Goal: Download file/media

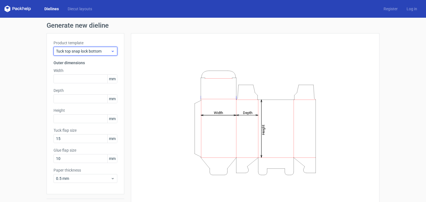
click at [83, 51] on span "Tuck top snap lock bottom" at bounding box center [83, 51] width 55 height 6
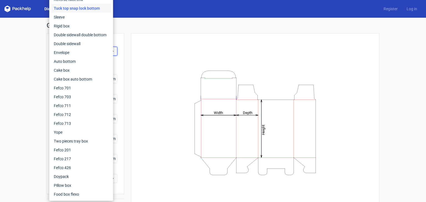
click at [169, 50] on div "Height Depth Width" at bounding box center [255, 122] width 234 height 165
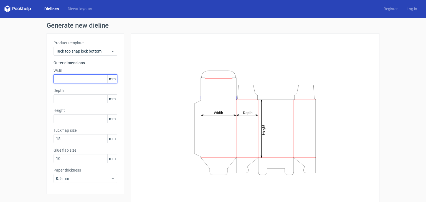
click at [78, 80] on input "text" at bounding box center [85, 79] width 64 height 9
type input "125"
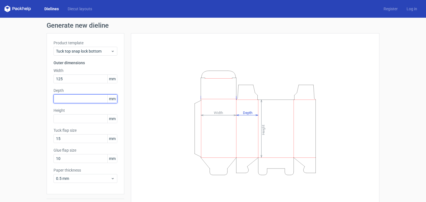
click at [63, 101] on input "text" at bounding box center [85, 98] width 64 height 9
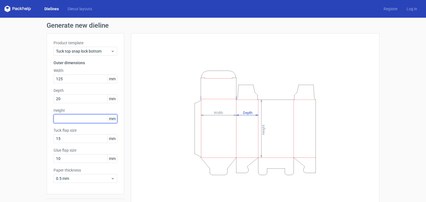
click at [62, 118] on div "Height mm" at bounding box center [85, 116] width 64 height 16
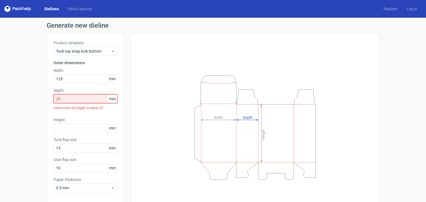
click at [75, 100] on input "20" at bounding box center [85, 98] width 64 height 9
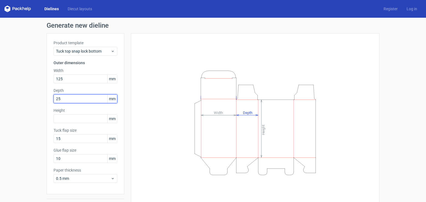
type input "25"
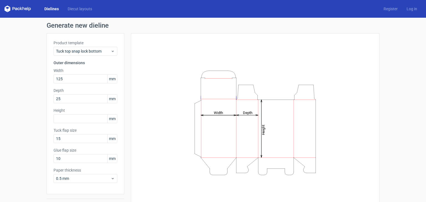
click at [78, 114] on div "Height mm" at bounding box center [85, 116] width 64 height 16
click at [95, 119] on input "text" at bounding box center [85, 118] width 64 height 9
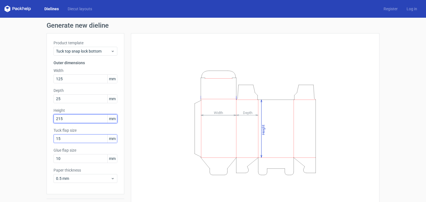
type input "215"
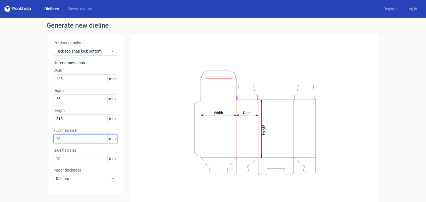
click at [89, 138] on input "15" at bounding box center [85, 138] width 64 height 9
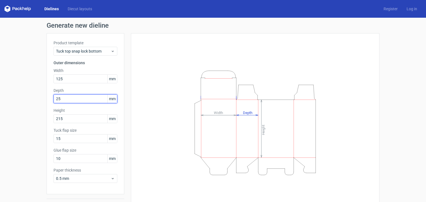
drag, startPoint x: 68, startPoint y: 97, endPoint x: 55, endPoint y: 98, distance: 13.3
click at [55, 98] on input "25" at bounding box center [85, 98] width 64 height 9
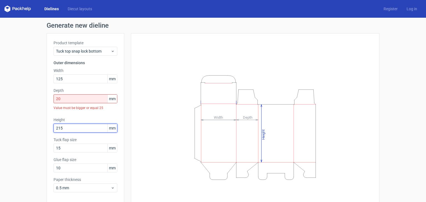
click at [92, 119] on div "Height 215 mm" at bounding box center [85, 125] width 64 height 16
click at [95, 104] on div "Value must be bigger or equal 25" at bounding box center [85, 107] width 64 height 9
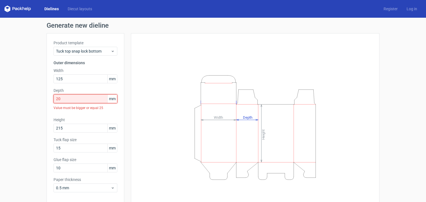
click at [92, 94] on input "20" at bounding box center [85, 98] width 64 height 9
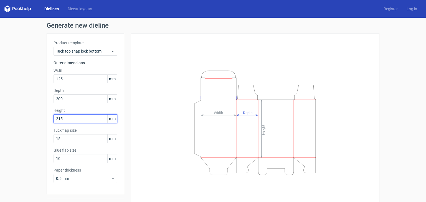
click at [92, 116] on input "215" at bounding box center [85, 118] width 64 height 9
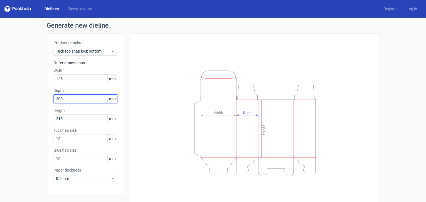
click at [74, 94] on input "200" at bounding box center [85, 98] width 64 height 9
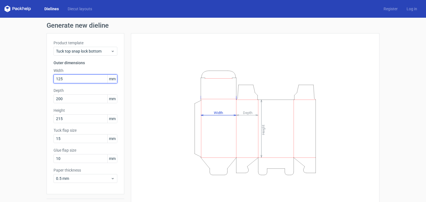
click at [77, 76] on input "125" at bounding box center [85, 79] width 64 height 9
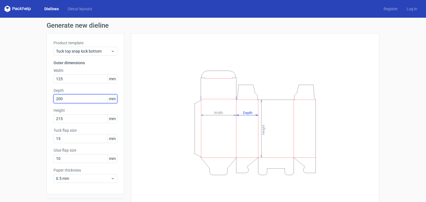
click at [69, 98] on input "200" at bounding box center [85, 98] width 64 height 9
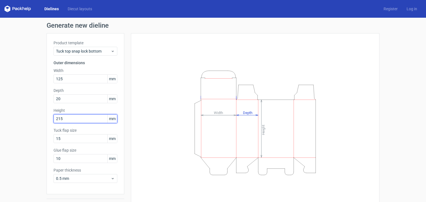
click at [69, 121] on div "Height 215 mm" at bounding box center [85, 116] width 64 height 16
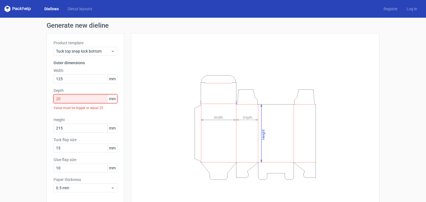
click at [68, 95] on input "20" at bounding box center [85, 98] width 64 height 9
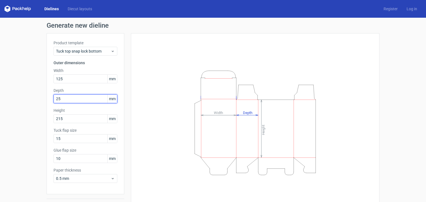
type input "25"
click at [75, 114] on div "Height 215 mm" at bounding box center [85, 116] width 64 height 16
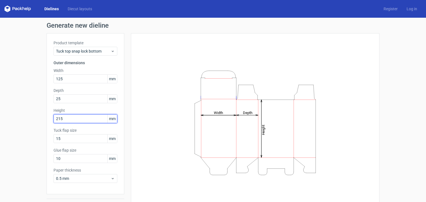
click at [74, 121] on input "215" at bounding box center [85, 118] width 64 height 9
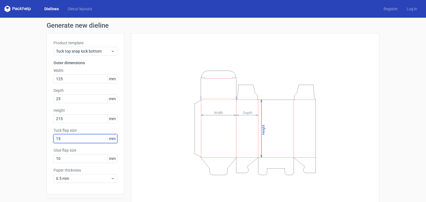
click at [80, 138] on input "15" at bounding box center [85, 138] width 64 height 9
drag, startPoint x: 60, startPoint y: 139, endPoint x: 50, endPoint y: 139, distance: 9.7
click at [50, 139] on div "Product template Tuck top snap lock bottom Outer dimensions Width 125 mm Depth …" at bounding box center [86, 113] width 78 height 161
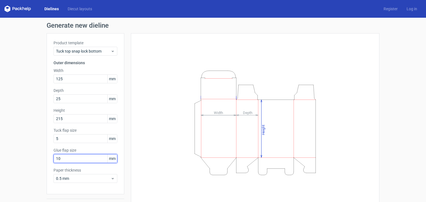
click at [90, 158] on input "10" at bounding box center [85, 158] width 64 height 9
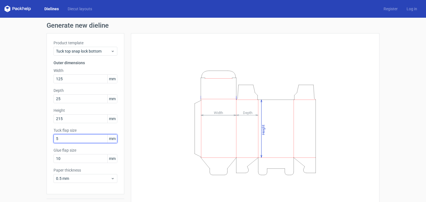
click at [75, 142] on input "5" at bounding box center [85, 138] width 64 height 9
drag, startPoint x: 62, startPoint y: 138, endPoint x: 48, endPoint y: 138, distance: 13.6
click at [48, 138] on div "Product template Tuck top snap lock bottom Outer dimensions Width 125 mm Depth …" at bounding box center [86, 113] width 78 height 161
type input "20"
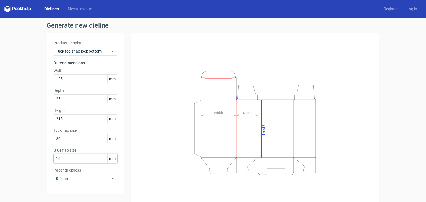
click at [66, 158] on input "10" at bounding box center [85, 158] width 64 height 9
drag, startPoint x: 59, startPoint y: 159, endPoint x: 53, endPoint y: 160, distance: 5.7
click at [53, 160] on input "10" at bounding box center [85, 158] width 64 height 9
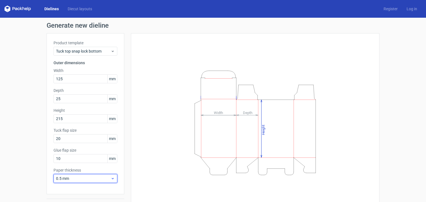
click at [74, 182] on div "0.5 mm" at bounding box center [85, 178] width 64 height 9
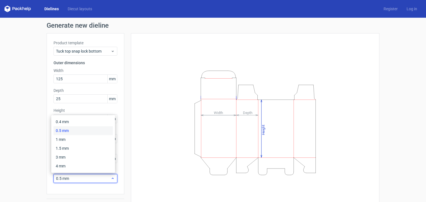
click at [74, 182] on div "0.5 mm" at bounding box center [85, 178] width 64 height 9
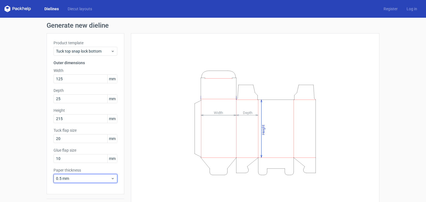
scroll to position [14, 0]
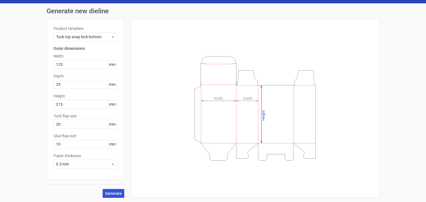
click at [112, 190] on button "Generate" at bounding box center [114, 193] width 22 height 9
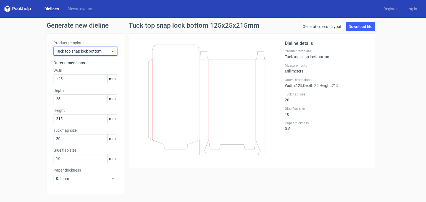
click at [79, 52] on span "Tuck top snap lock bottom" at bounding box center [83, 51] width 55 height 6
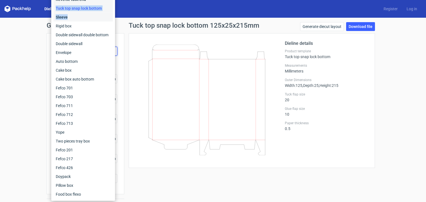
drag, startPoint x: 102, startPoint y: 0, endPoint x: 100, endPoint y: 17, distance: 16.8
click at [100, 17] on div "Fefco 427 Reverse tuck end Tuck top snap lock bottom Sleeve Rigid box Double si…" at bounding box center [82, 92] width 59 height 213
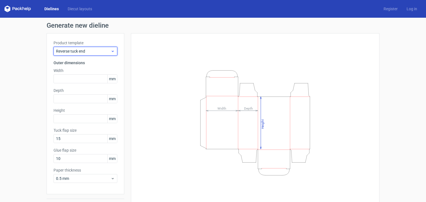
click at [101, 52] on span "Reverse tuck end" at bounding box center [83, 51] width 55 height 6
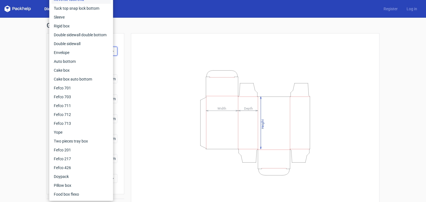
click at [253, 44] on div "Height Depth Width" at bounding box center [255, 122] width 234 height 165
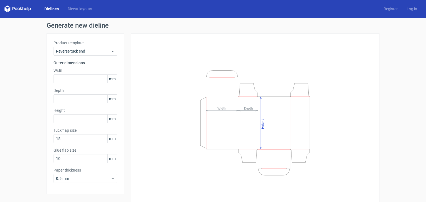
click at [255, 27] on h1 "Generate new dieline" at bounding box center [213, 25] width 333 height 7
click at [83, 80] on input "text" at bounding box center [85, 79] width 64 height 9
type input "2"
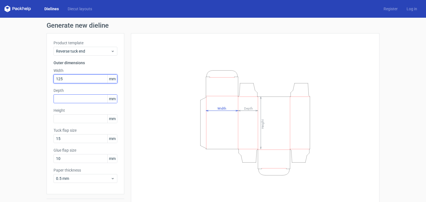
type input "125"
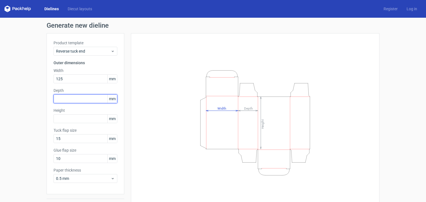
click at [65, 98] on input "text" at bounding box center [85, 98] width 64 height 9
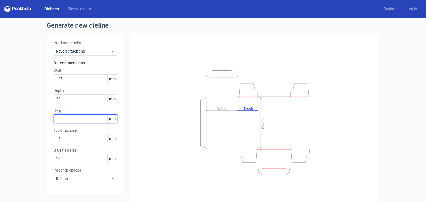
drag, startPoint x: 70, startPoint y: 128, endPoint x: 72, endPoint y: 124, distance: 4.7
click at [70, 128] on div "Product template Reverse tuck end Outer dimensions Width 125 mm Depth 20 mm Hei…" at bounding box center [86, 113] width 78 height 161
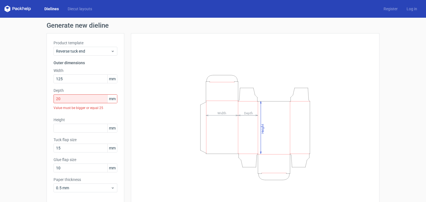
click at [72, 105] on div "Value must be bigger or equal 25" at bounding box center [85, 107] width 64 height 9
click at [73, 94] on input "20" at bounding box center [85, 98] width 64 height 9
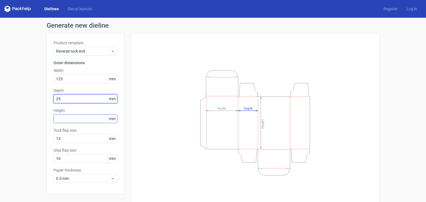
type input "25"
click at [79, 119] on input "text" at bounding box center [85, 118] width 64 height 9
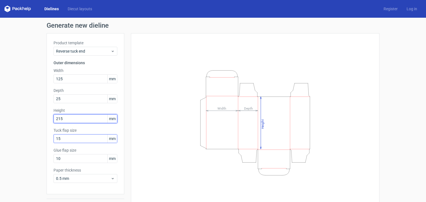
type input "215"
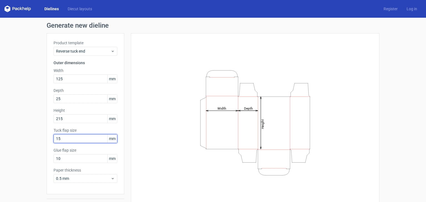
click at [77, 136] on input "15" at bounding box center [85, 138] width 64 height 9
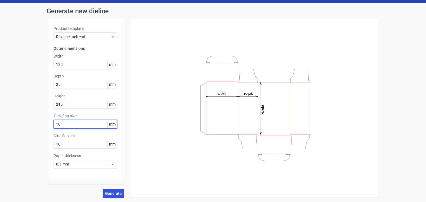
type input "10"
click at [116, 192] on span "Generate" at bounding box center [113, 194] width 17 height 4
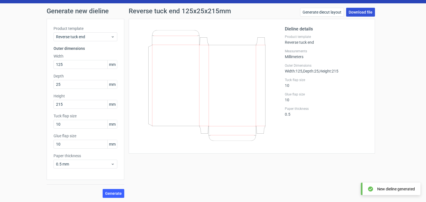
click at [362, 11] on link "Download file" at bounding box center [360, 12] width 29 height 9
